Goal: Information Seeking & Learning: Learn about a topic

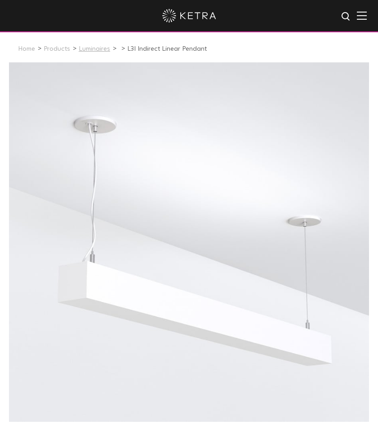
click at [93, 49] on link "Luminaires" at bounding box center [94, 49] width 31 height 6
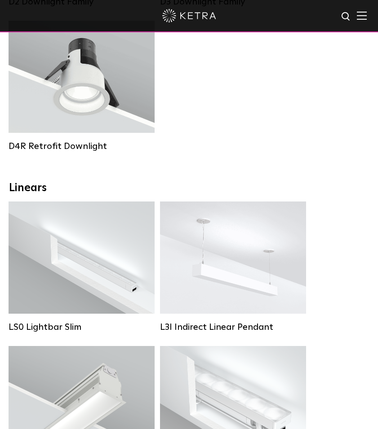
scroll to position [306, 0]
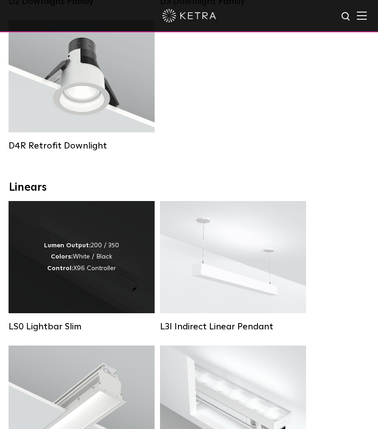
click at [83, 259] on div "Lumen Output: 200 / 350 Colors: White / Black Control: X96 Controller" at bounding box center [81, 257] width 75 height 34
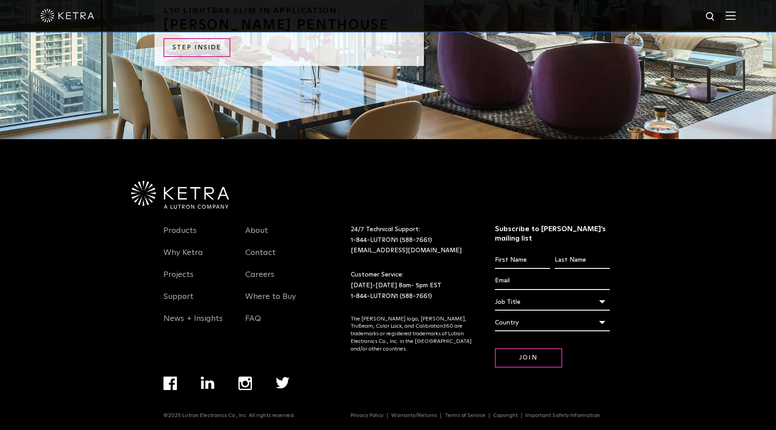
scroll to position [2336, 0]
